Goal: Task Accomplishment & Management: Use online tool/utility

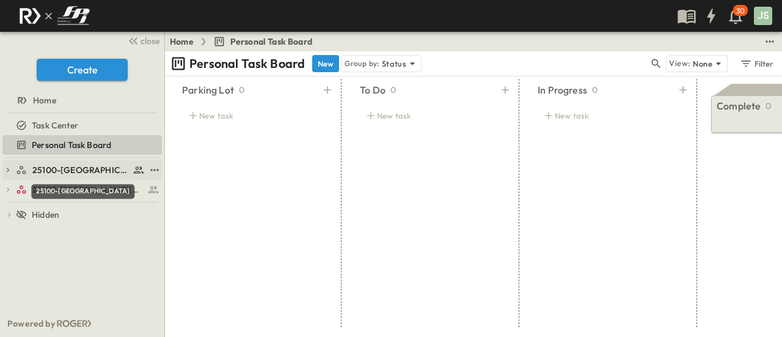
click at [73, 168] on span "25100-[GEOGRAPHIC_DATA]" at bounding box center [80, 170] width 97 height 12
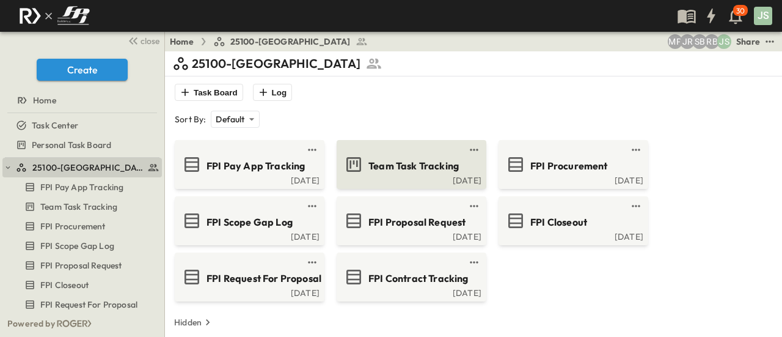
click at [398, 167] on span "Team Task Tracking" at bounding box center [414, 166] width 90 height 14
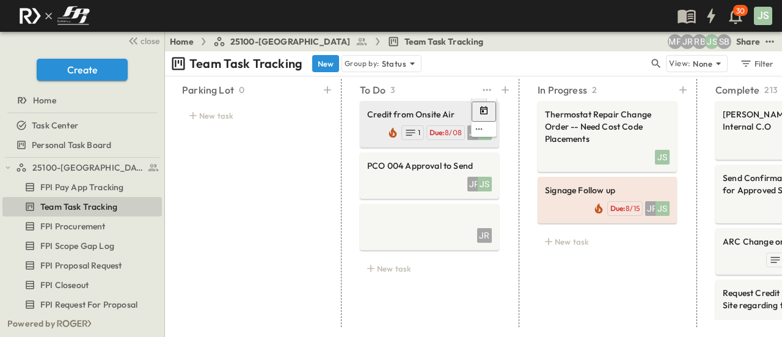
click at [403, 113] on span "Credit from Onsite Air" at bounding box center [429, 114] width 125 height 12
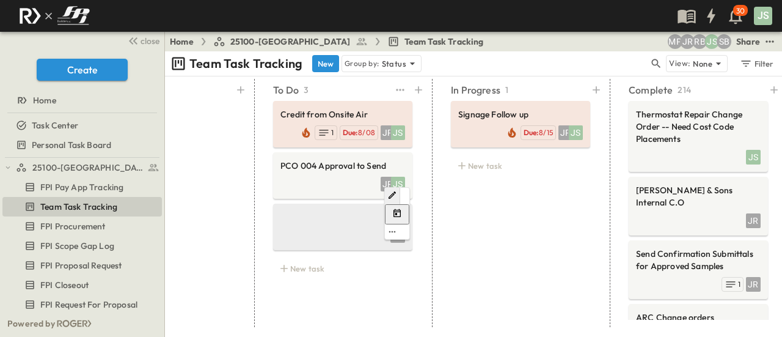
click at [323, 235] on div "JR" at bounding box center [343, 234] width 125 height 17
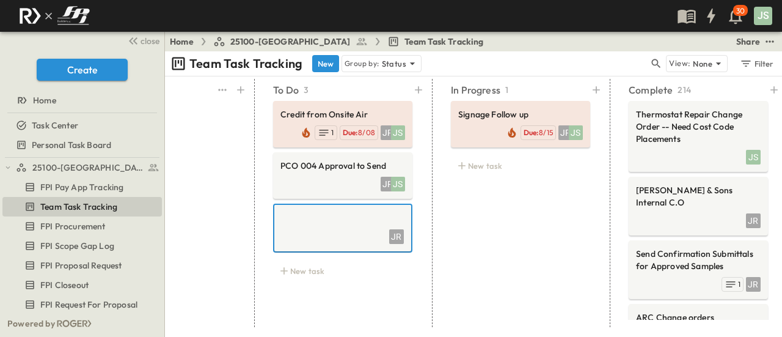
click at [230, 141] on div "Parking Lot 0 New task" at bounding box center [165, 203] width 169 height 248
